Goal: Information Seeking & Learning: Find specific page/section

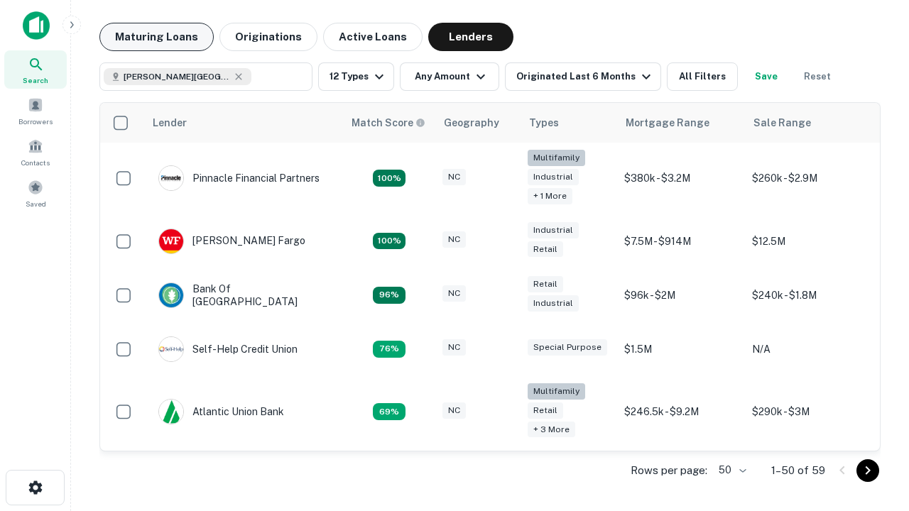
click at [156, 37] on button "Maturing Loans" at bounding box center [156, 37] width 114 height 28
